Goal: Check status: Check status

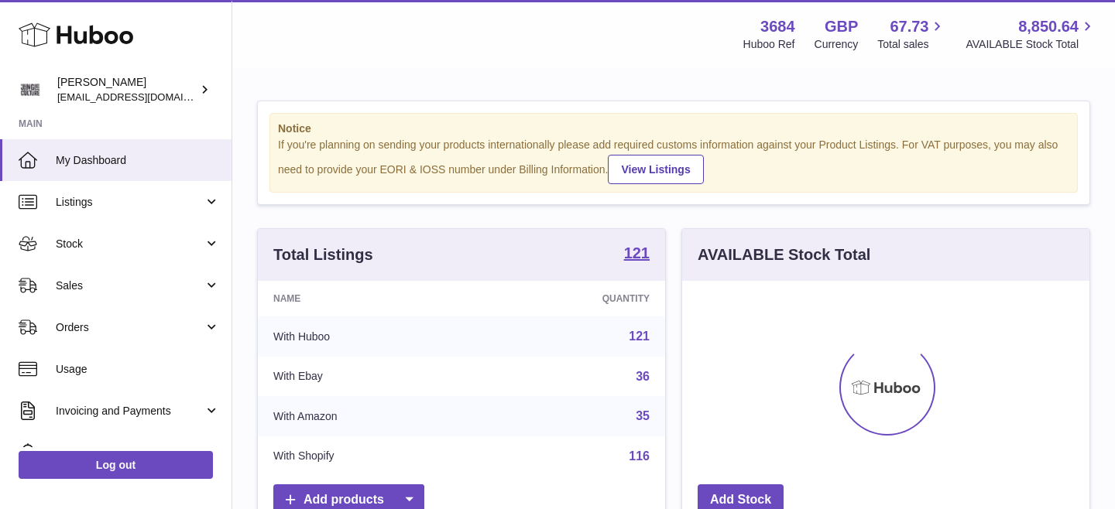
scroll to position [242, 407]
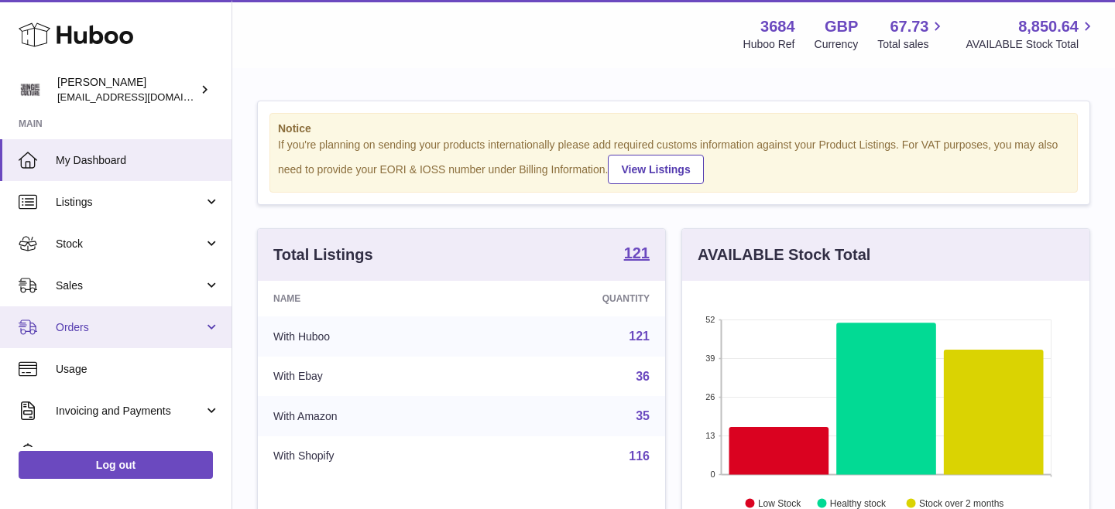
click at [127, 335] on link "Orders" at bounding box center [115, 328] width 231 height 42
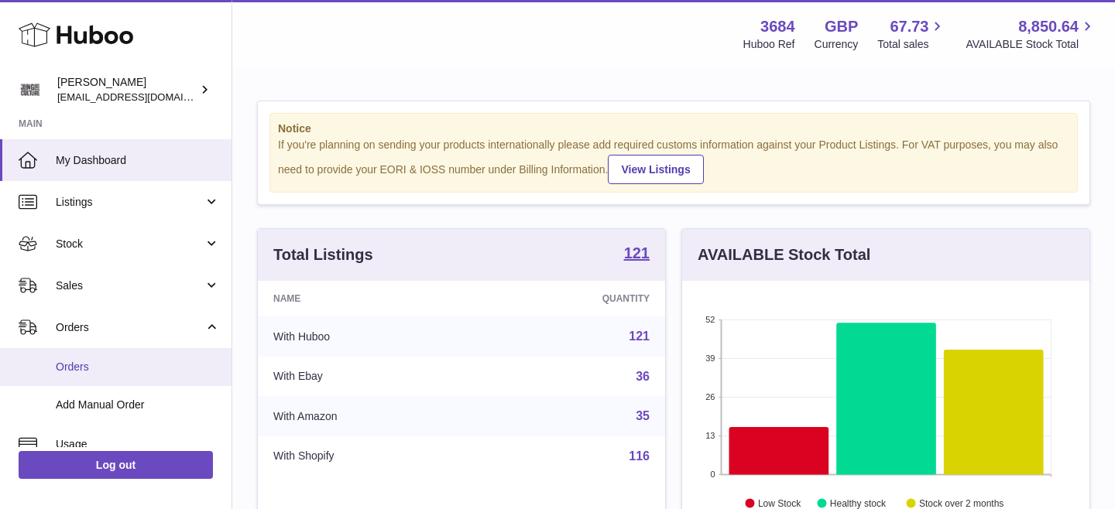
click at [110, 368] on span "Orders" at bounding box center [138, 367] width 164 height 15
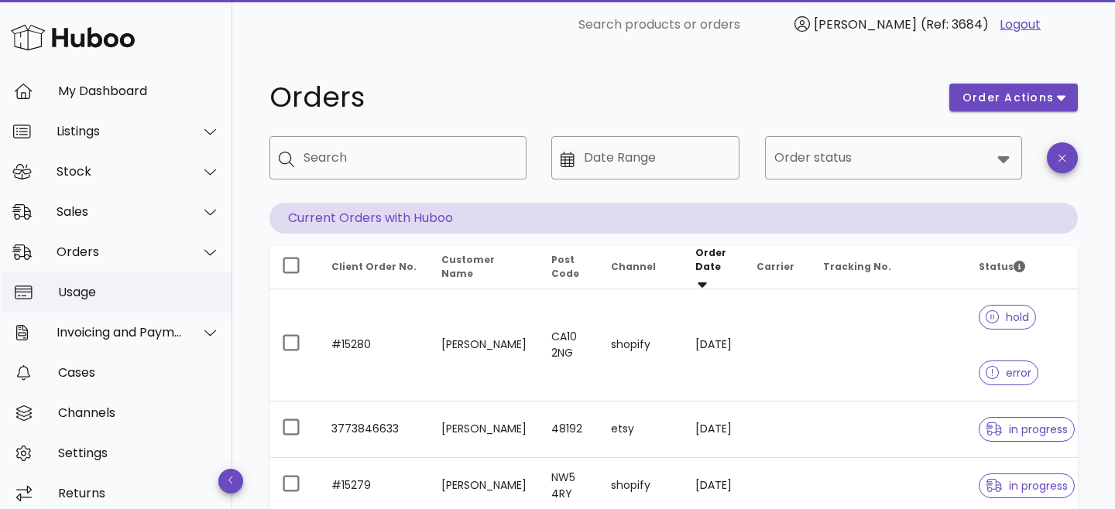
scroll to position [58, 0]
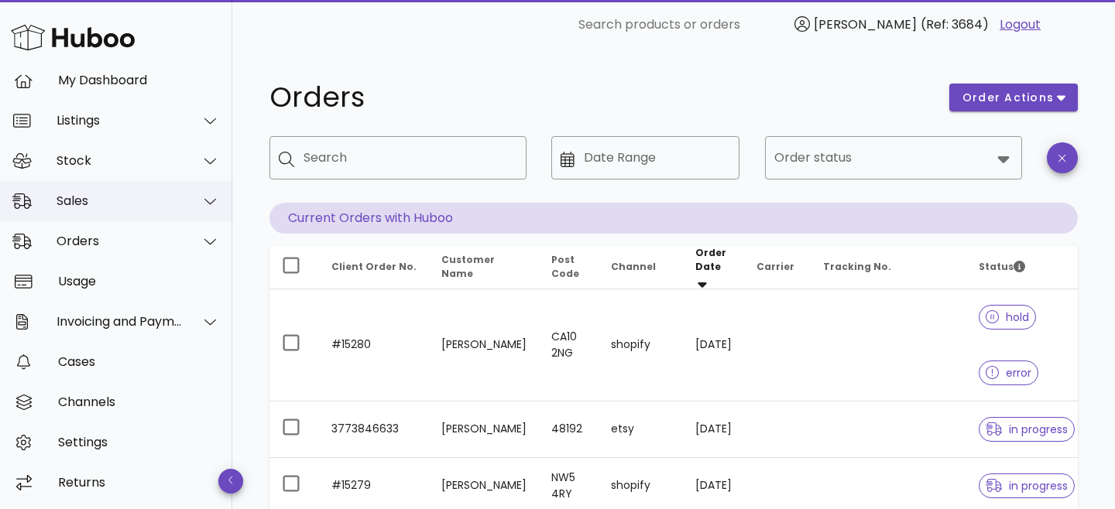
click at [132, 192] on div "Sales" at bounding box center [116, 201] width 232 height 40
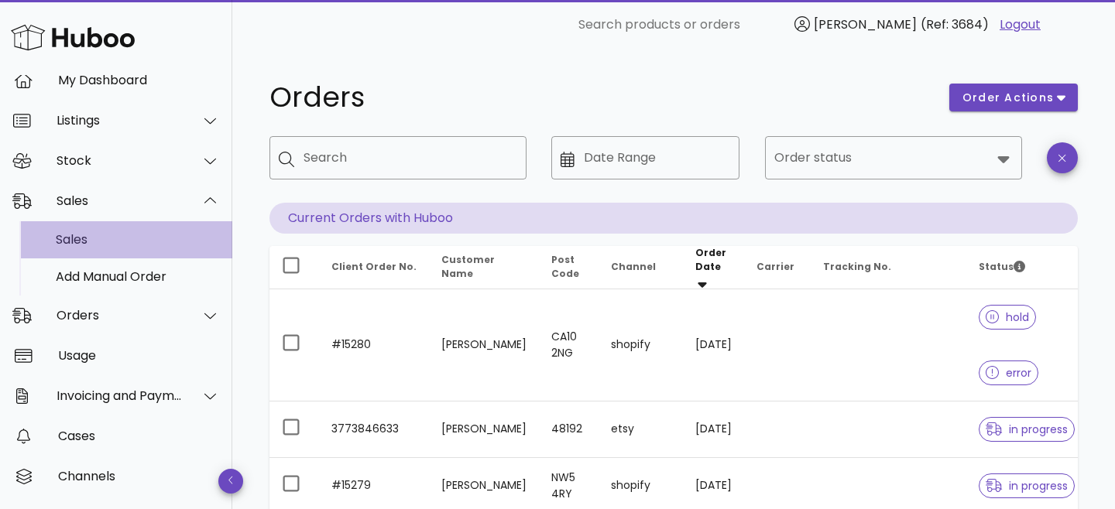
click at [121, 238] on div "Sales" at bounding box center [138, 239] width 164 height 15
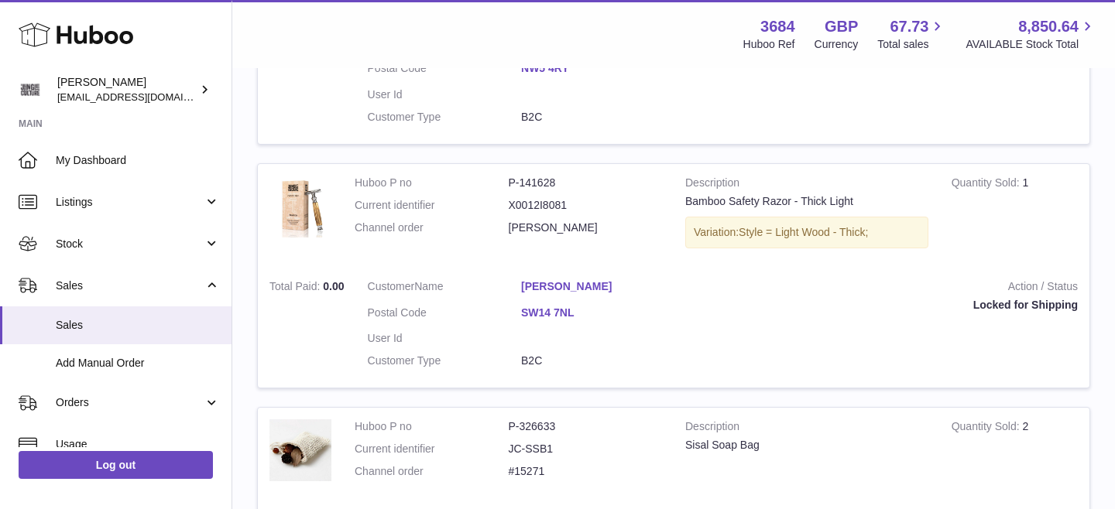
scroll to position [1686, 0]
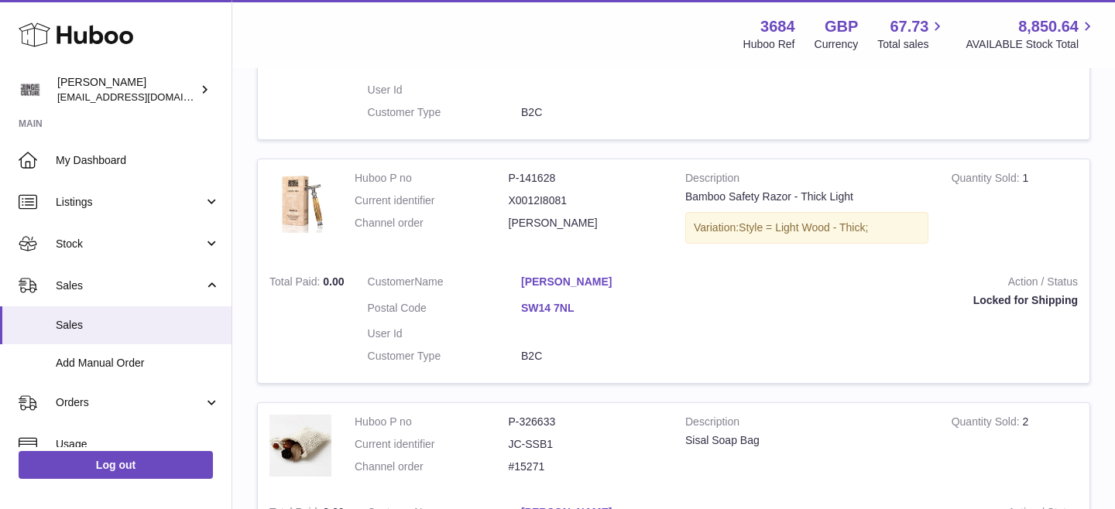
click at [544, 180] on dd "P-141628" at bounding box center [586, 178] width 154 height 15
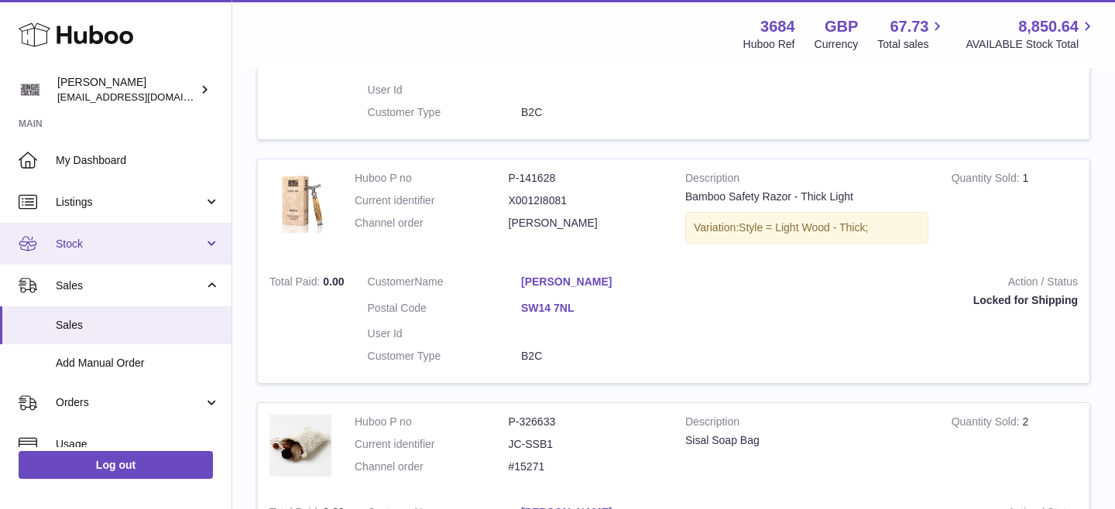
click at [87, 248] on span "Stock" at bounding box center [130, 244] width 148 height 15
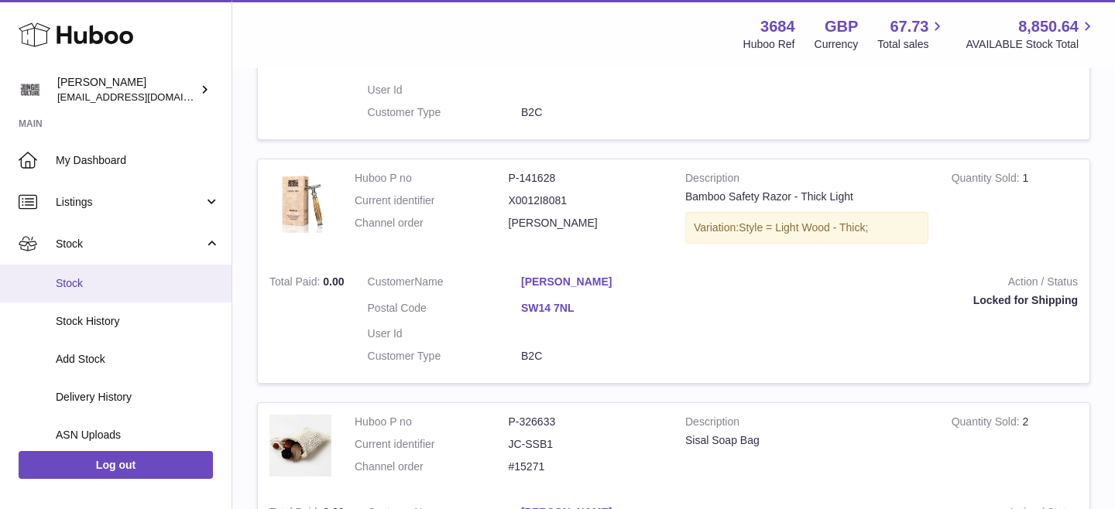
click at [87, 281] on span "Stock" at bounding box center [138, 283] width 164 height 15
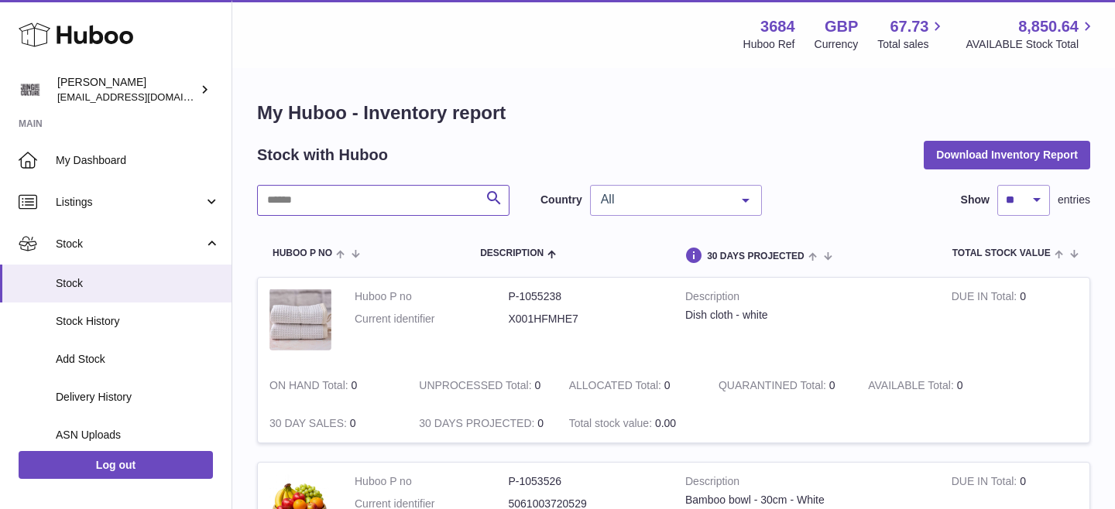
click at [384, 200] on input "text" at bounding box center [383, 200] width 252 height 31
type input "*"
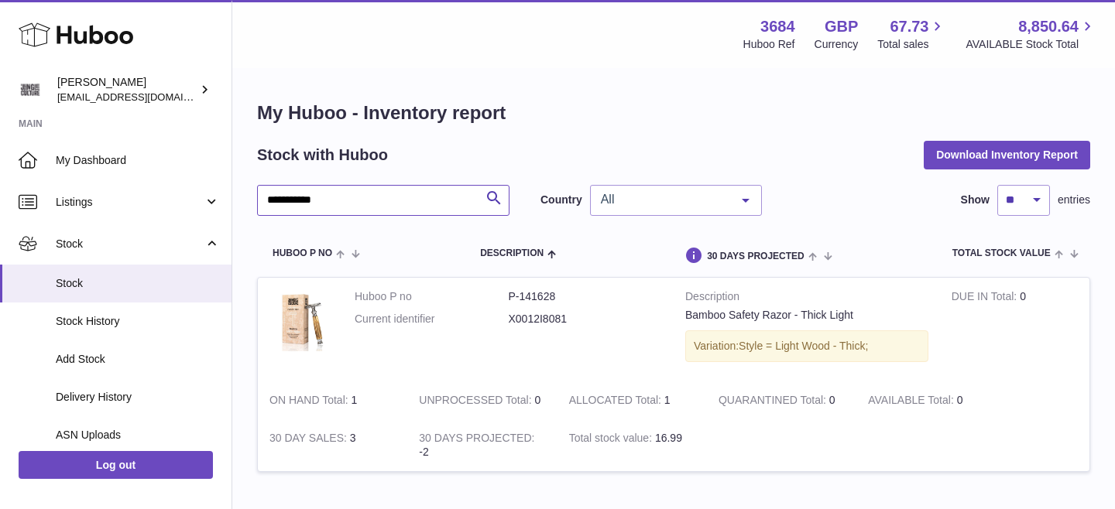
type input "**********"
